Goal: Task Accomplishment & Management: Complete application form

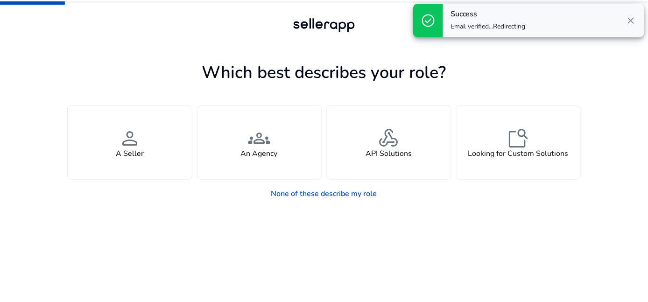
click at [629, 21] on span "close" at bounding box center [630, 20] width 11 height 11
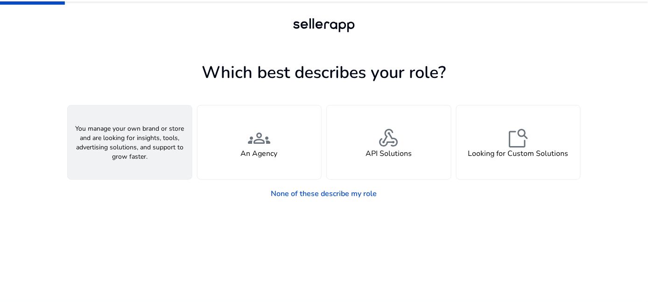
click at [123, 151] on h4 "A Seller" at bounding box center [130, 153] width 28 height 9
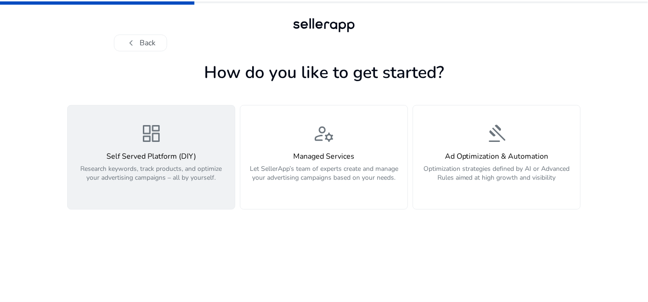
click at [131, 146] on div "dashboard Self Served Platform (DIY) Research keywords, track products, and opt…" at bounding box center [151, 157] width 156 height 70
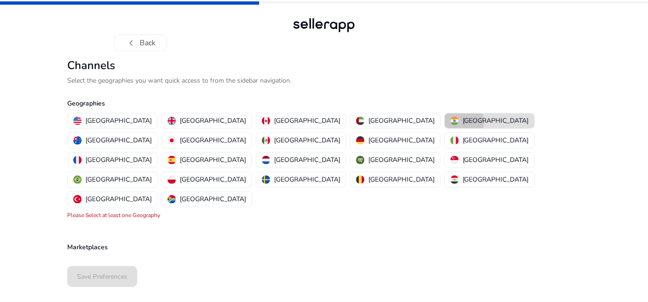
click at [450, 122] on div "[GEOGRAPHIC_DATA]" at bounding box center [489, 121] width 78 height 10
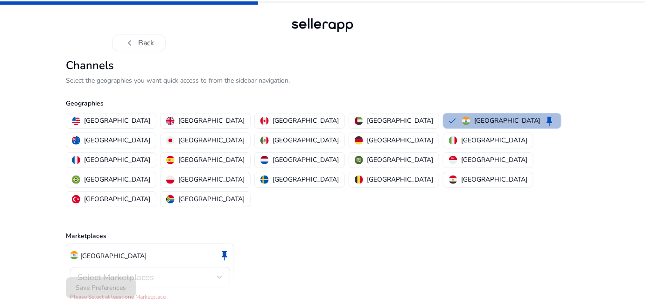
scroll to position [0, 0]
click at [172, 272] on div "Select Marketplaces" at bounding box center [146, 277] width 139 height 10
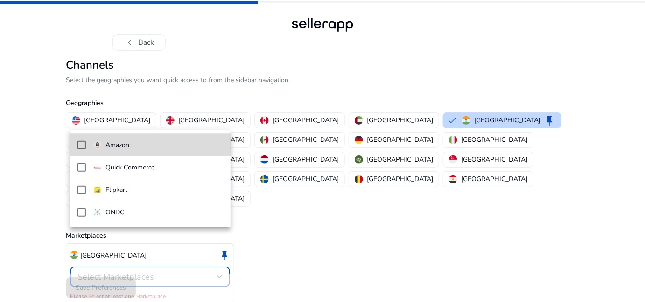
click at [117, 140] on p "Amazon" at bounding box center [117, 145] width 24 height 10
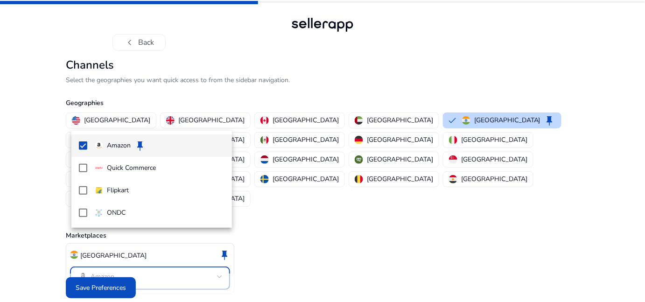
scroll to position [0, 0]
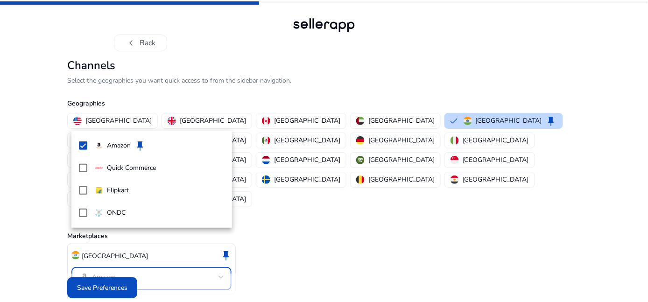
click at [101, 284] on div at bounding box center [324, 151] width 648 height 302
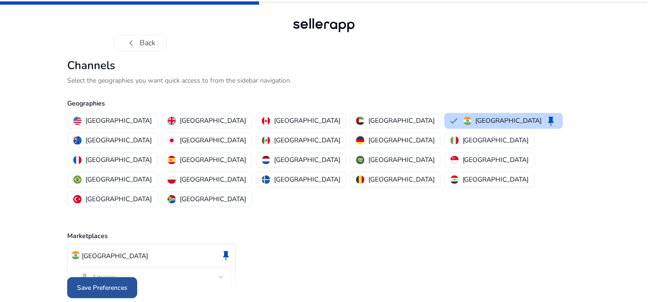
click at [99, 283] on span "Save Preferences" at bounding box center [102, 288] width 50 height 10
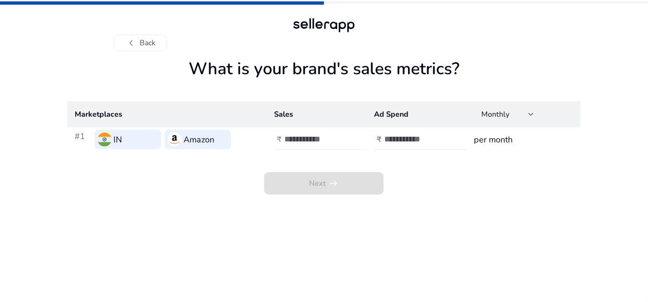
click at [306, 135] on input "number" at bounding box center [316, 139] width 63 height 10
type input "**"
click at [401, 142] on input "number" at bounding box center [415, 139] width 63 height 10
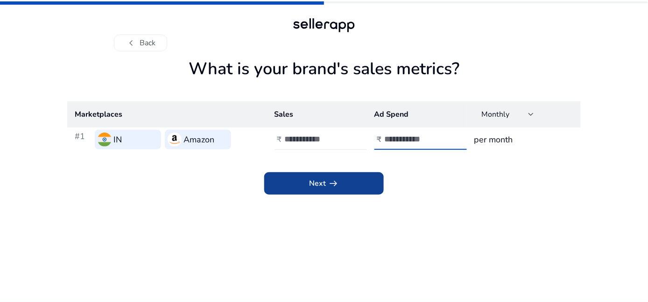
type input "*"
click at [333, 179] on span "arrow_right_alt" at bounding box center [333, 183] width 11 height 11
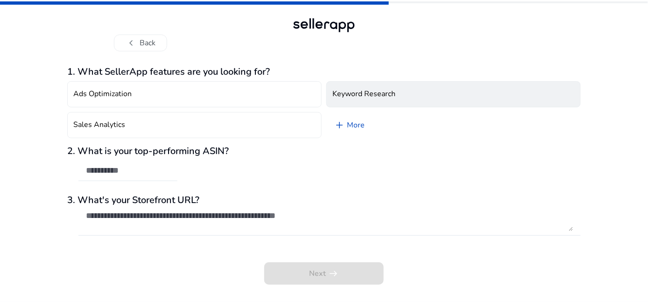
click at [352, 98] on h4 "Keyword Research" at bounding box center [363, 94] width 63 height 9
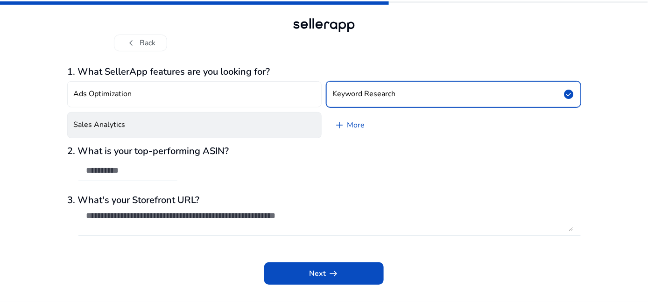
click at [274, 130] on button "Sales Analytics" at bounding box center [194, 125] width 254 height 26
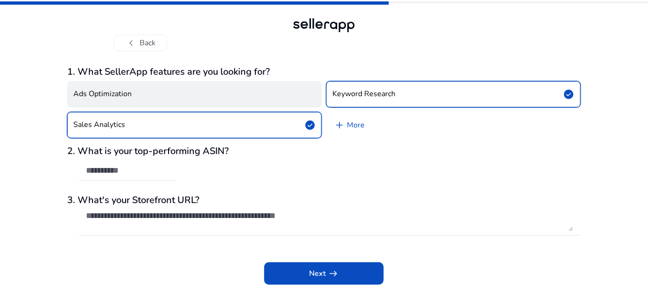
click at [223, 94] on button "Ads Optimization" at bounding box center [194, 94] width 254 height 26
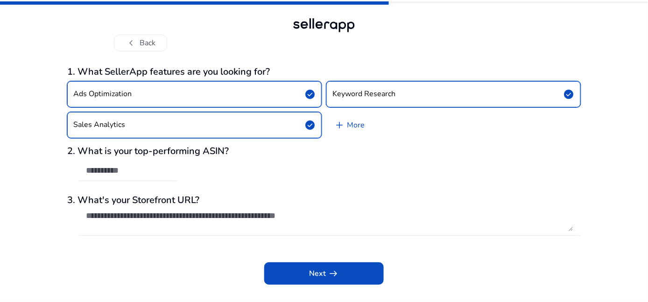
click at [226, 95] on button "Ads Optimization check_circle" at bounding box center [194, 94] width 254 height 26
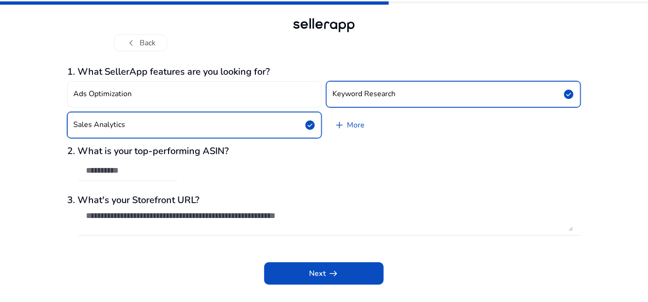
click at [137, 162] on div at bounding box center [128, 170] width 84 height 21
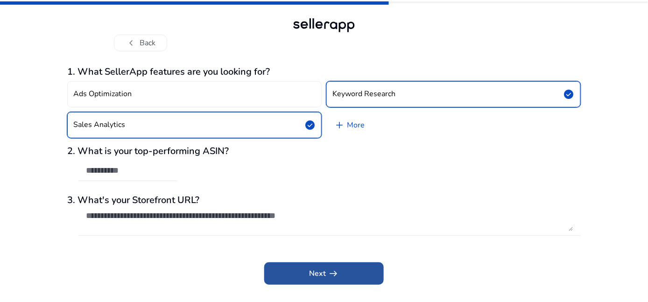
click at [314, 279] on span "Next arrow_right_alt" at bounding box center [324, 273] width 30 height 11
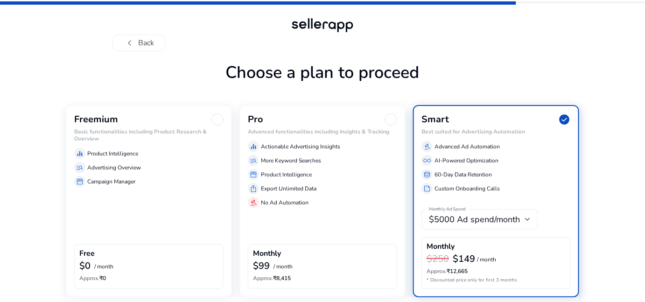
scroll to position [35, 0]
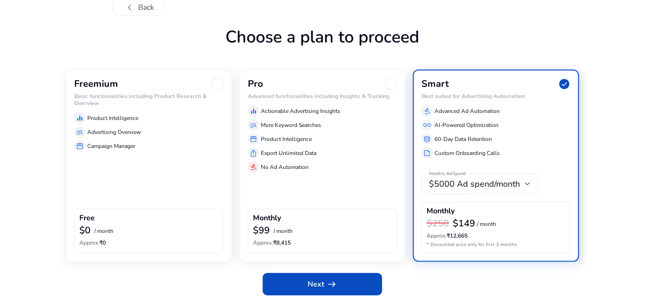
click at [162, 222] on div "Free" at bounding box center [148, 219] width 139 height 11
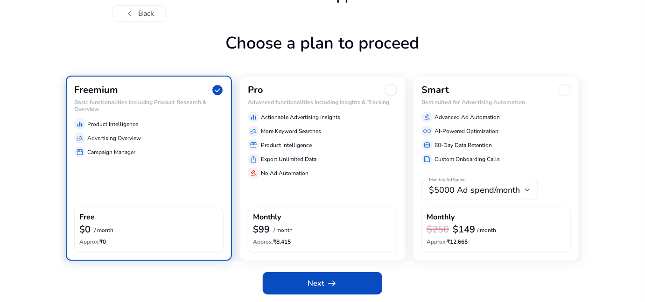
scroll to position [28, 0]
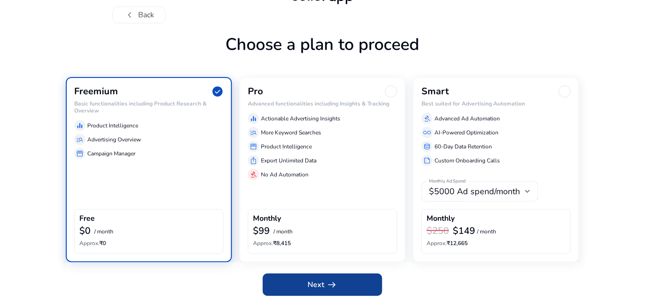
click at [312, 286] on span "Next arrow_right_alt" at bounding box center [322, 284] width 30 height 11
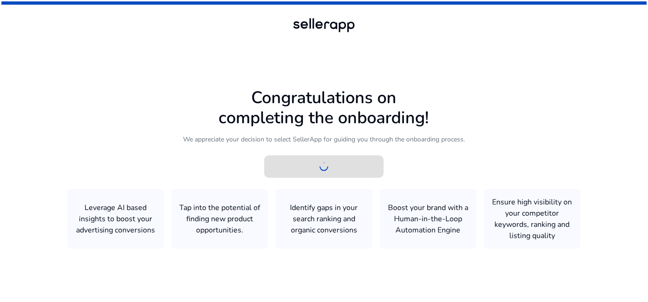
scroll to position [0, 0]
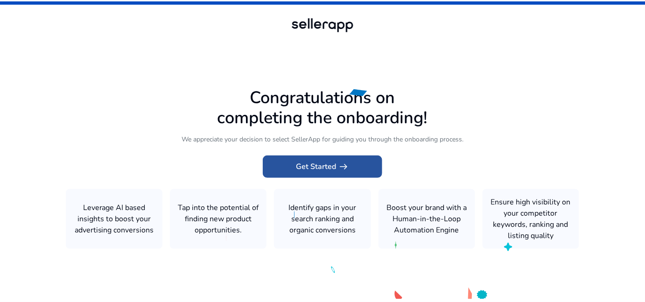
click at [306, 173] on span at bounding box center [322, 166] width 119 height 22
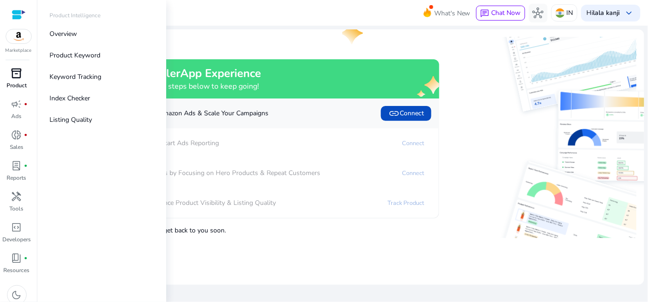
click at [26, 86] on p "Product" at bounding box center [17, 85] width 20 height 8
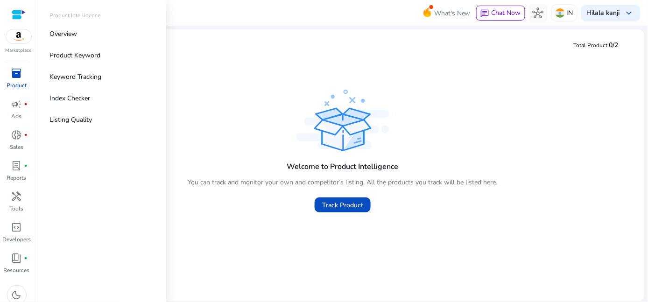
click at [23, 80] on div "inventory_2" at bounding box center [17, 73] width 26 height 15
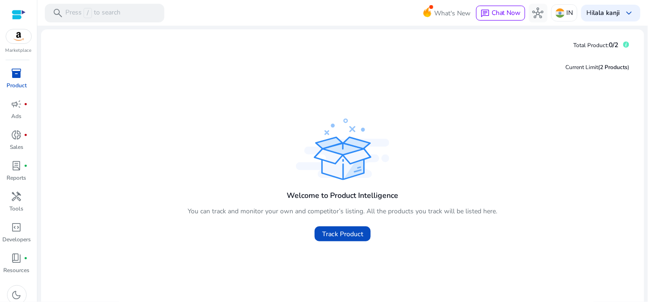
click at [263, 159] on div "Welcome to Product Intelligence You can track and monitor your own and competit…" at bounding box center [343, 181] width 588 height 130
click at [340, 233] on span "Track Product" at bounding box center [342, 234] width 41 height 10
